Goal: Transaction & Acquisition: Purchase product/service

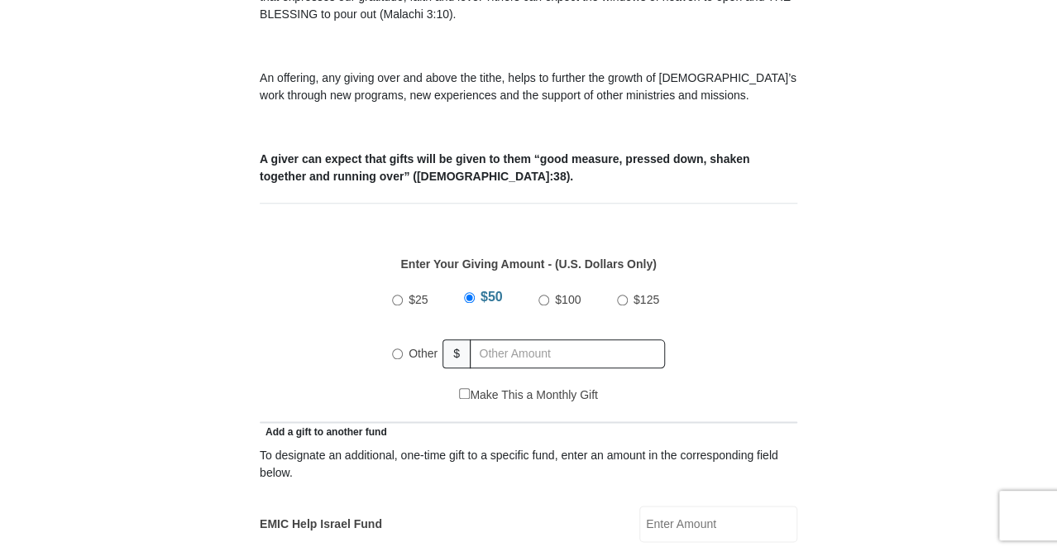
scroll to position [579, 0]
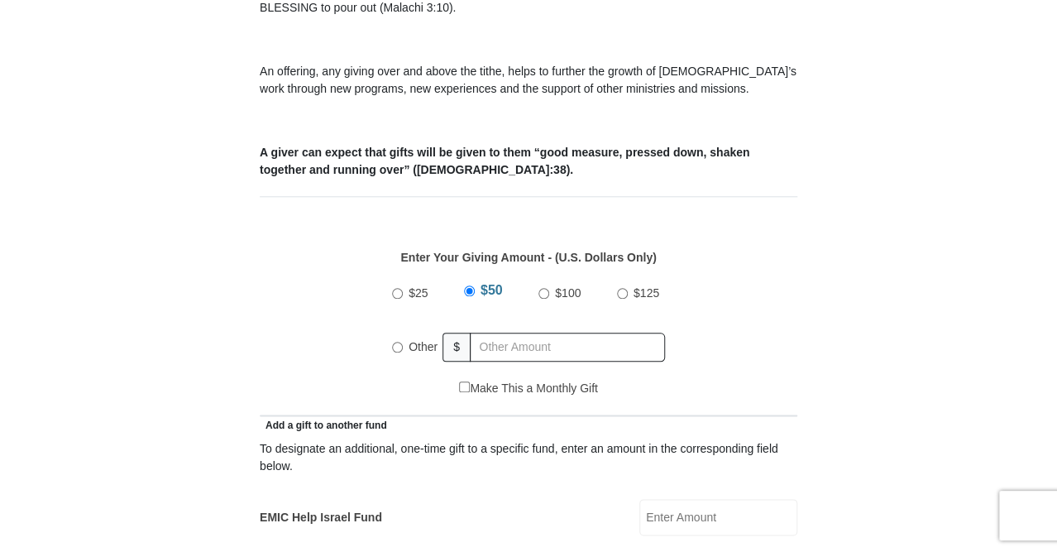
click at [393, 342] on input "Other" at bounding box center [397, 347] width 11 height 11
radio input "true"
click at [506, 333] on input "text" at bounding box center [570, 347] width 189 height 29
type input "287.00"
click at [745, 290] on div "$25 $50 $100 $125 Other $ 287.00" at bounding box center [529, 326] width 520 height 108
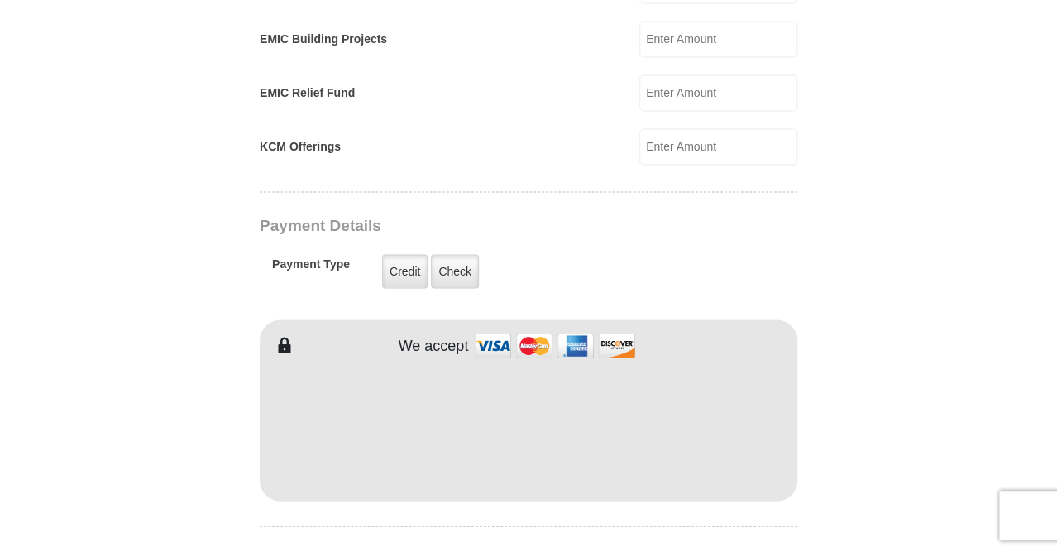
scroll to position [1241, 0]
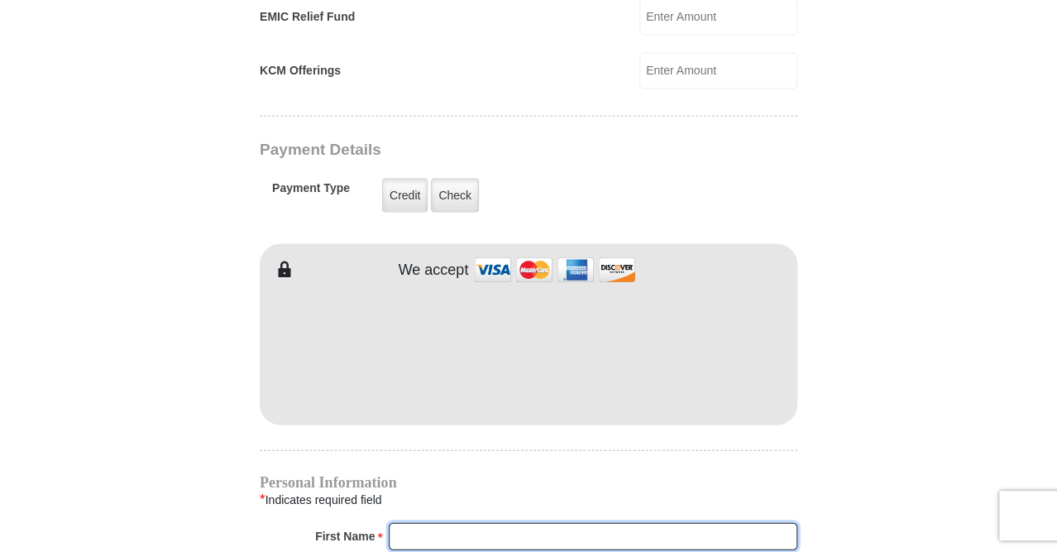
type input "Bonnie"
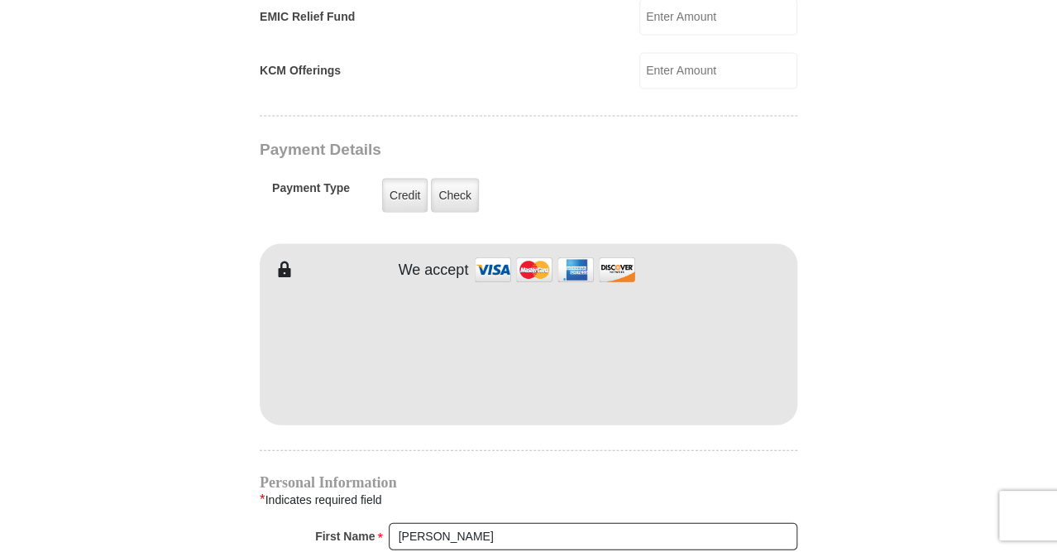
type input "Moseley"
click at [824, 270] on form "Eagle Mountain International Church Online Giving Because of gifts like yours, …" at bounding box center [528, 35] width 943 height 2420
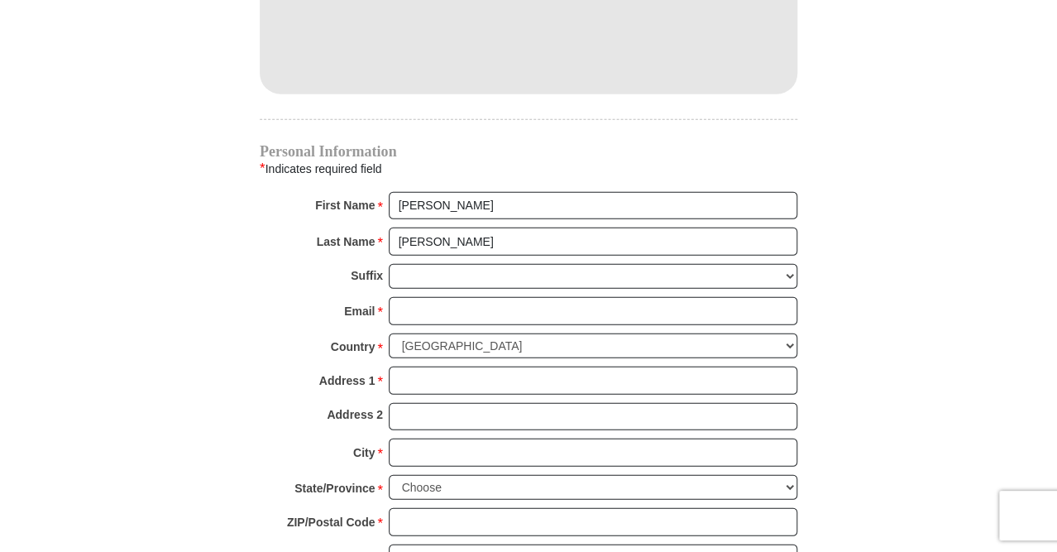
scroll to position [1572, 0]
click at [430, 296] on input "Email *" at bounding box center [593, 310] width 409 height 28
type input "bonniej14@gmail.com"
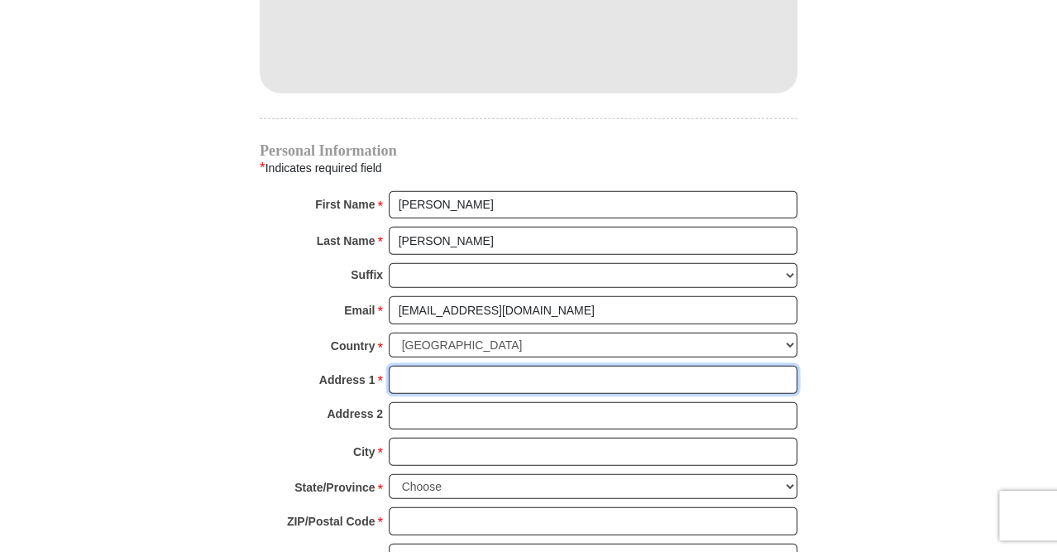
type input "3225 Mint Springs St."
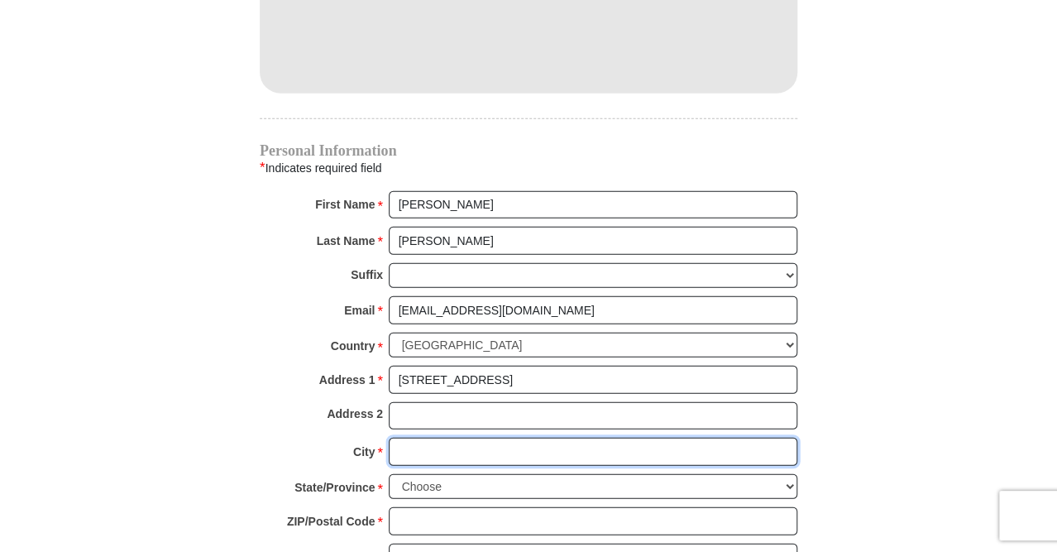
type input "Fort Worth"
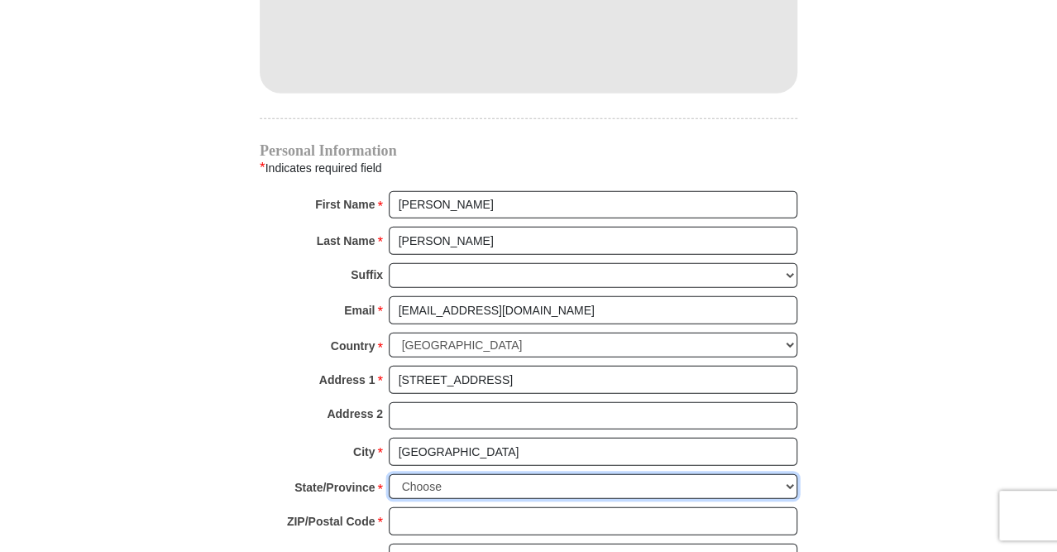
select select "TX"
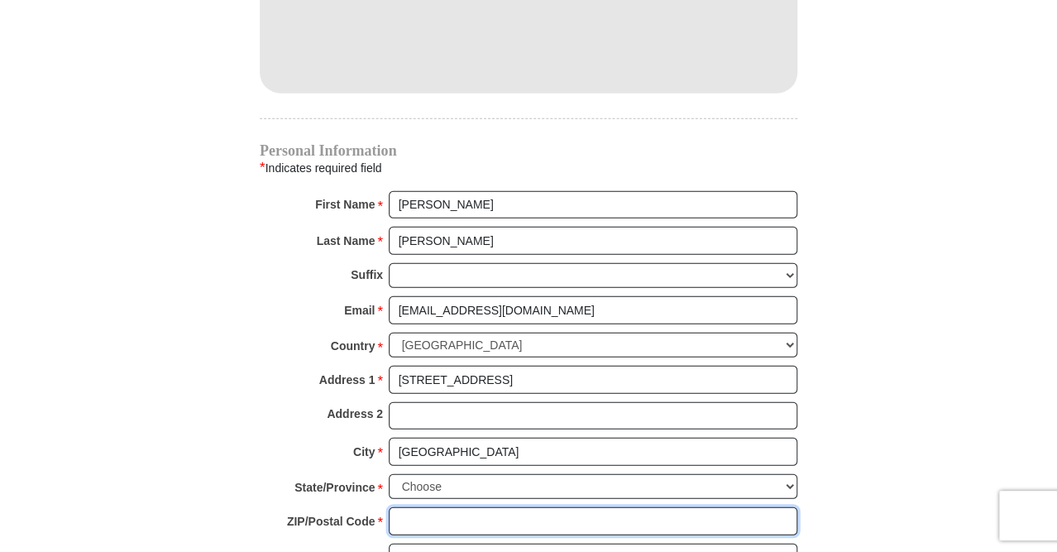
type input "76179"
type input "6198071403"
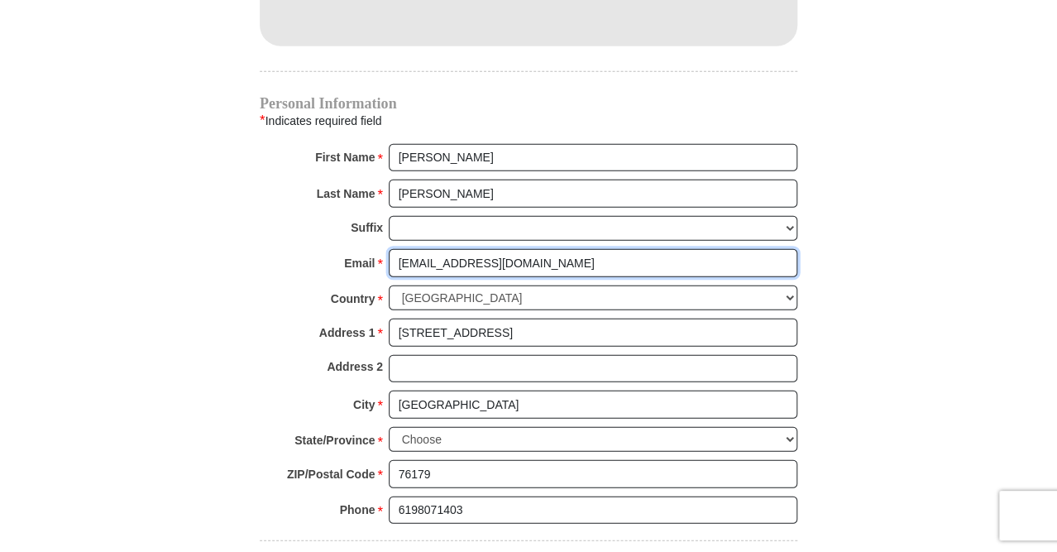
scroll to position [1903, 0]
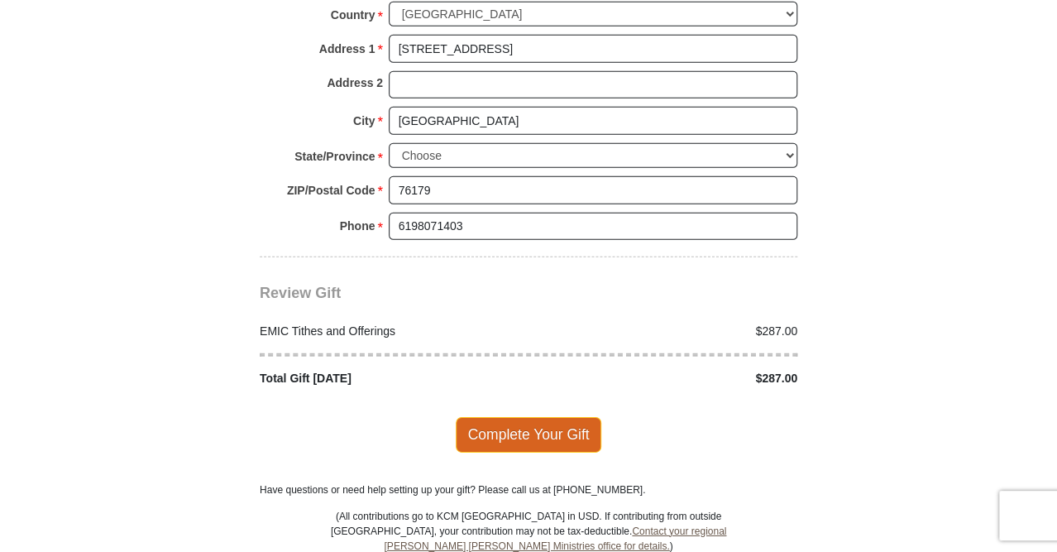
click at [530, 417] on span "Complete Your Gift" at bounding box center [529, 434] width 146 height 35
